Goal: Navigation & Orientation: Find specific page/section

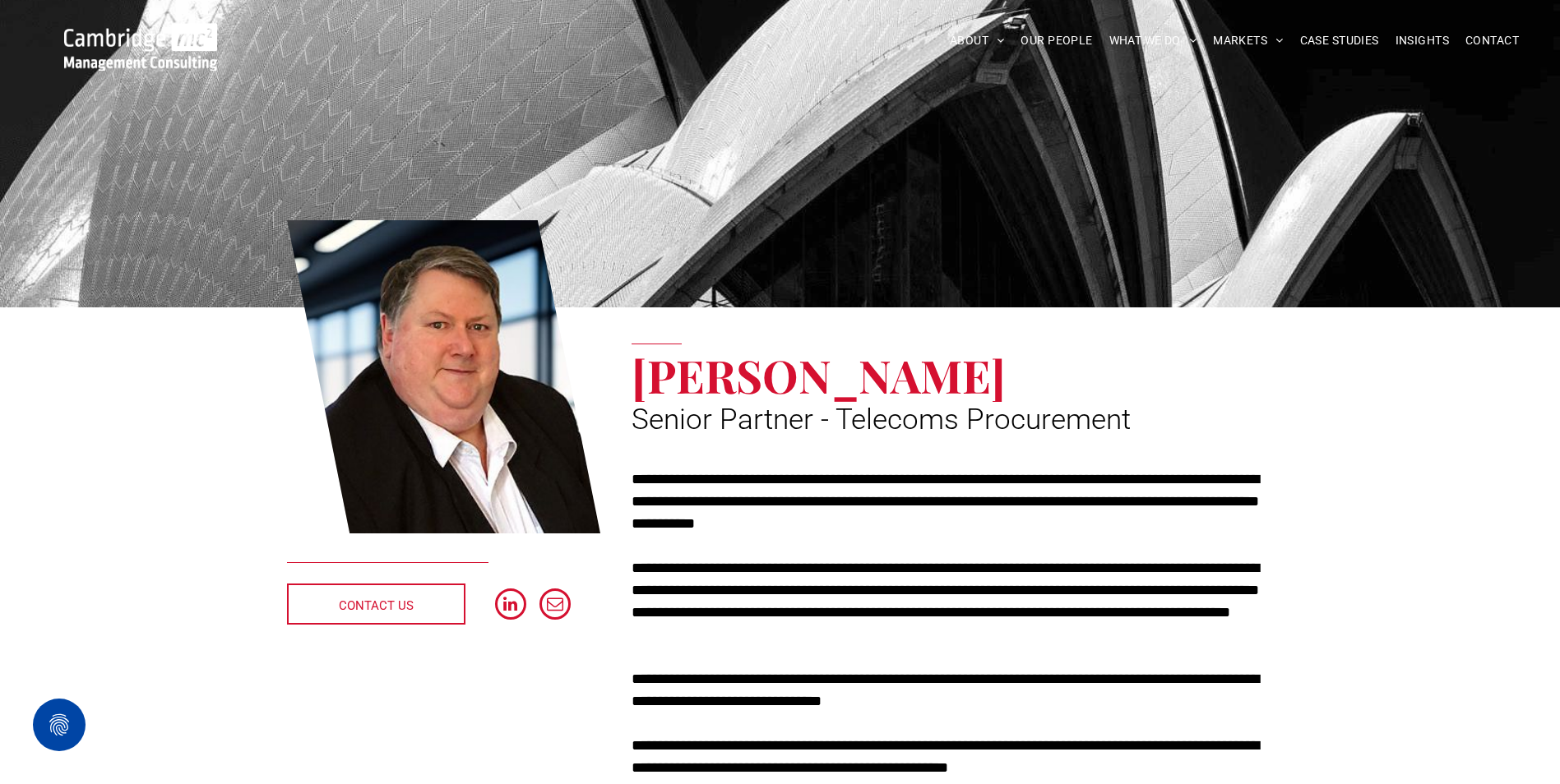
click at [112, 30] on img at bounding box center [141, 46] width 153 height 48
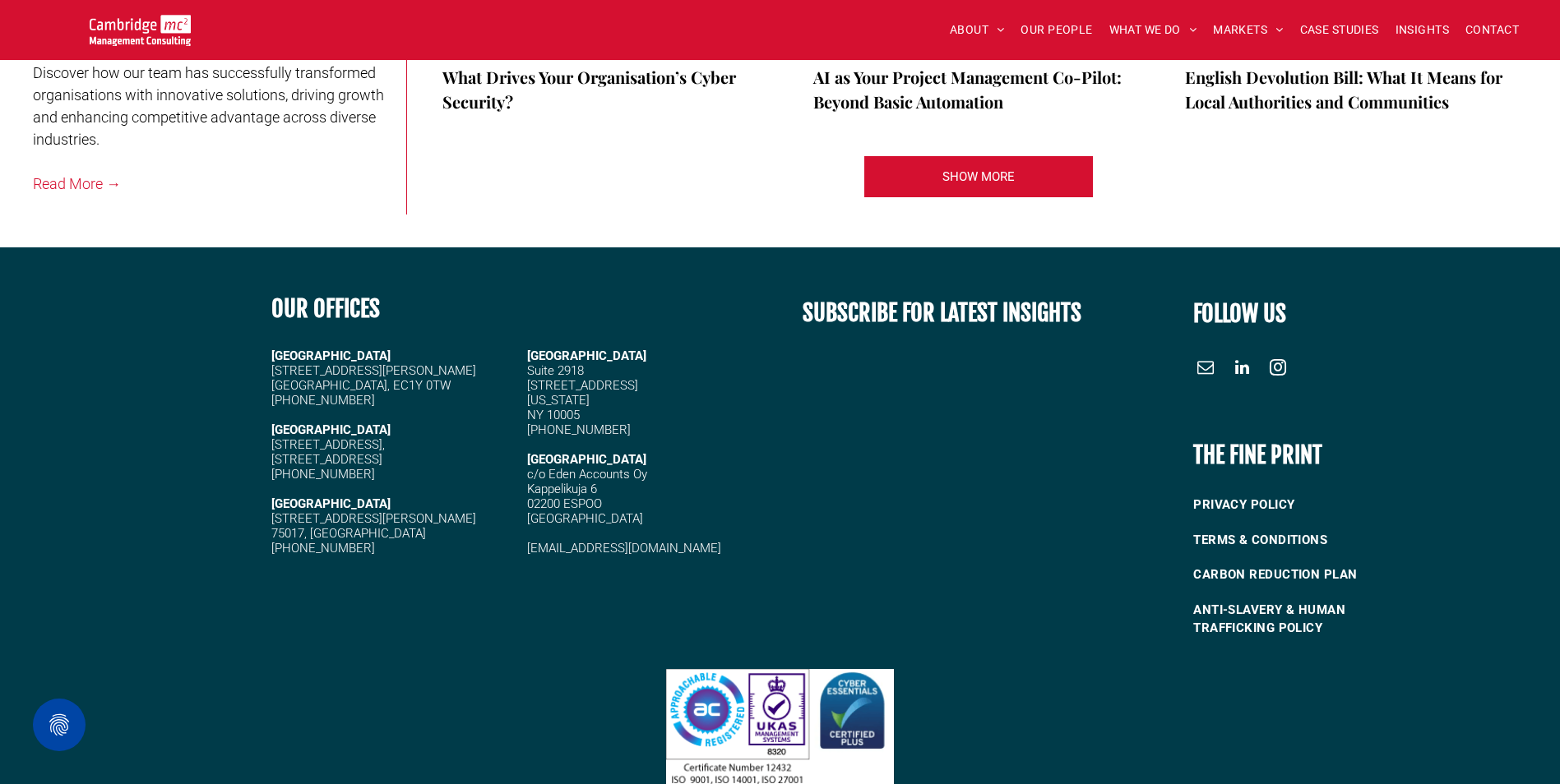
scroll to position [3593, 0]
